Goal: Task Accomplishment & Management: Complete application form

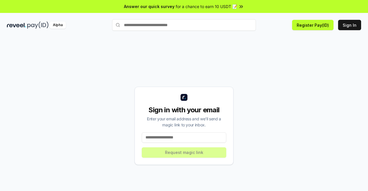
click at [200, 136] on input at bounding box center [184, 137] width 84 height 10
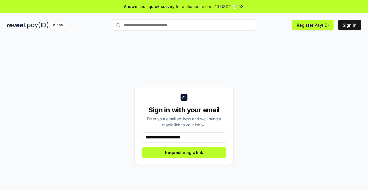
type input "**********"
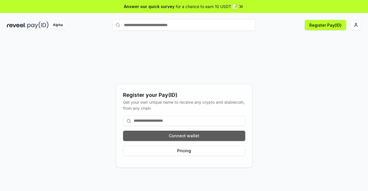
click at [185, 138] on button "Connect wallet" at bounding box center [184, 136] width 122 height 10
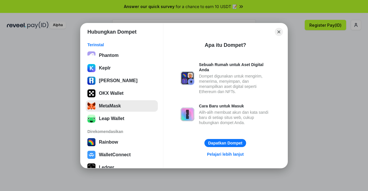
click at [117, 103] on button "MetaMask" at bounding box center [122, 105] width 72 height 11
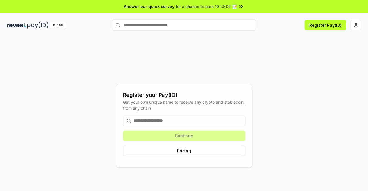
scroll to position [16, 0]
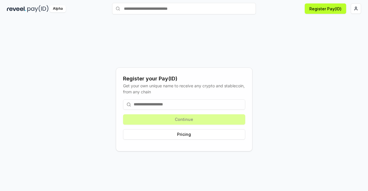
click at [187, 101] on input at bounding box center [184, 104] width 122 height 10
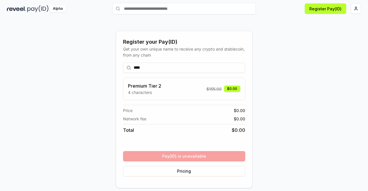
scroll to position [0, 0]
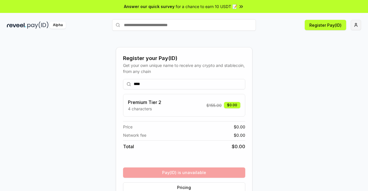
click at [357, 25] on html "Answer our quick survey for a chance to earn 10 USDT 📝 Alpha Register Pay(ID) R…" at bounding box center [184, 95] width 368 height 191
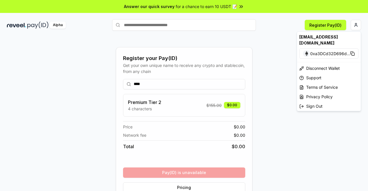
click at [322, 41] on div "[EMAIL_ADDRESS][DOMAIN_NAME]" at bounding box center [329, 40] width 64 height 17
click at [327, 23] on html "Answer our quick survey for a chance to earn 10 USDT 📝 Alpha Register Pay(ID) R…" at bounding box center [184, 95] width 368 height 191
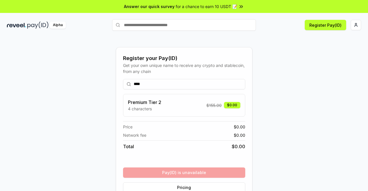
click at [177, 82] on input "****" at bounding box center [184, 84] width 122 height 10
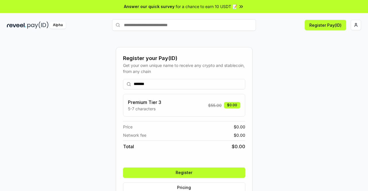
type input "*******"
click at [183, 173] on button "Register" at bounding box center [184, 172] width 122 height 10
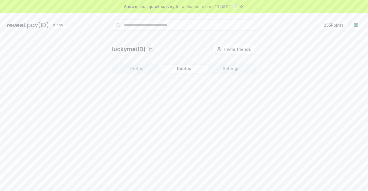
click at [177, 66] on button "Routes" at bounding box center [183, 69] width 47 height 8
click at [229, 68] on button "Settings" at bounding box center [230, 69] width 47 height 8
click at [218, 8] on span "for a chance to earn 10 USDT 📝" at bounding box center [206, 6] width 61 height 6
